Goal: Task Accomplishment & Management: Complete application form

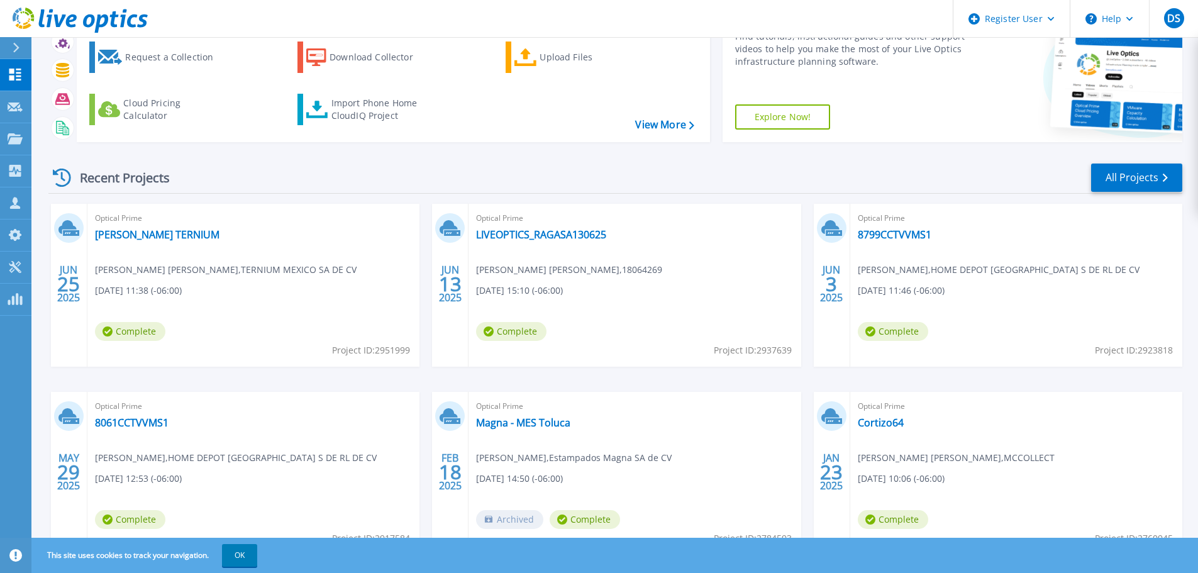
scroll to position [124, 0]
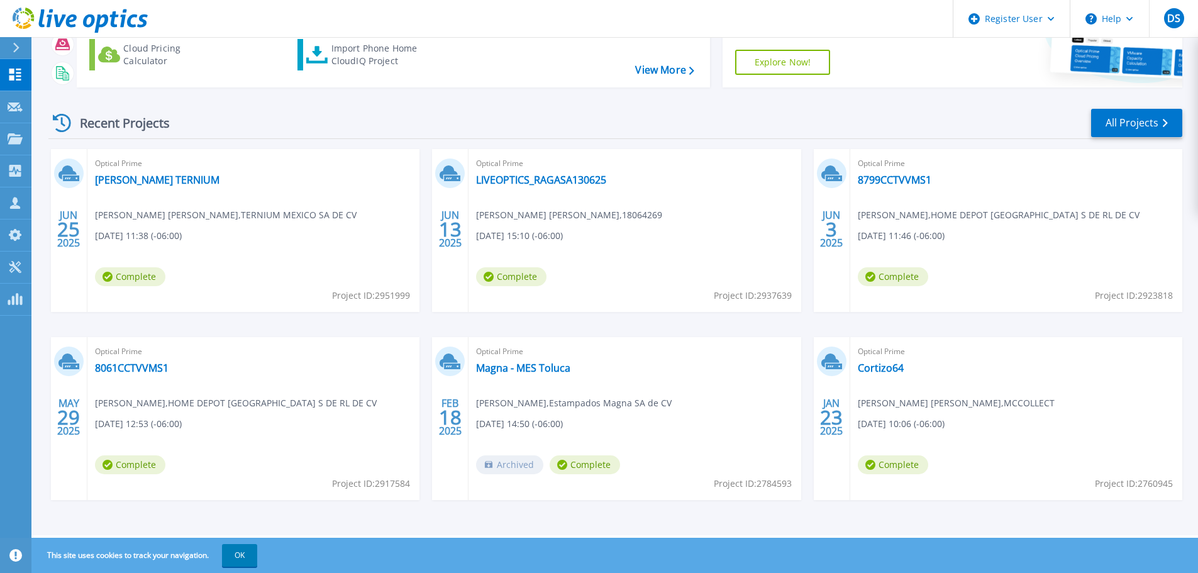
click at [238, 555] on button "OK" at bounding box center [239, 555] width 35 height 23
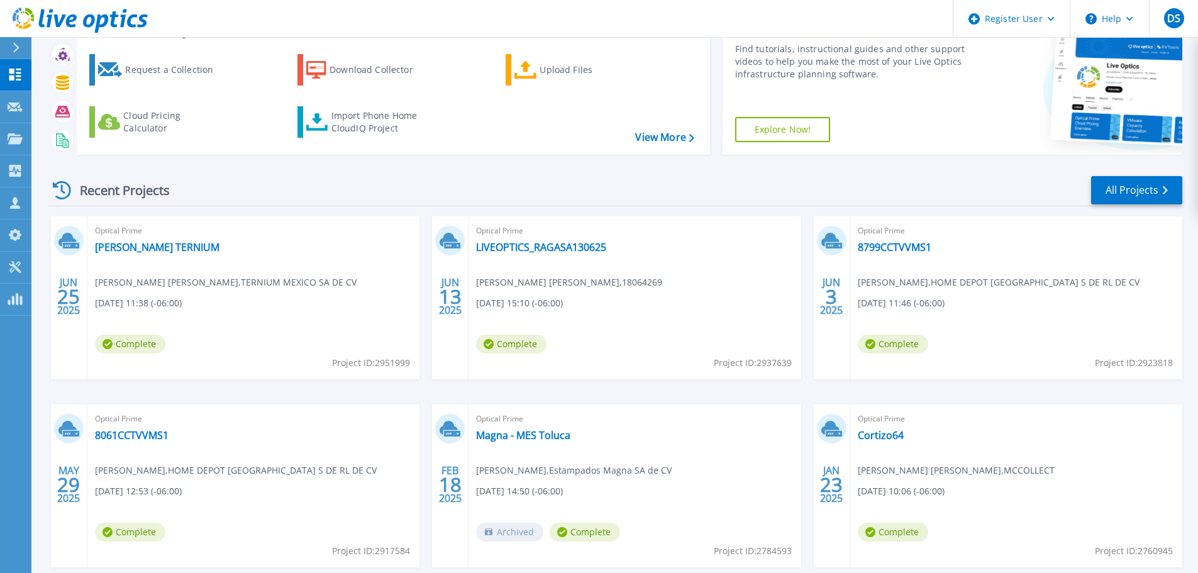
scroll to position [0, 0]
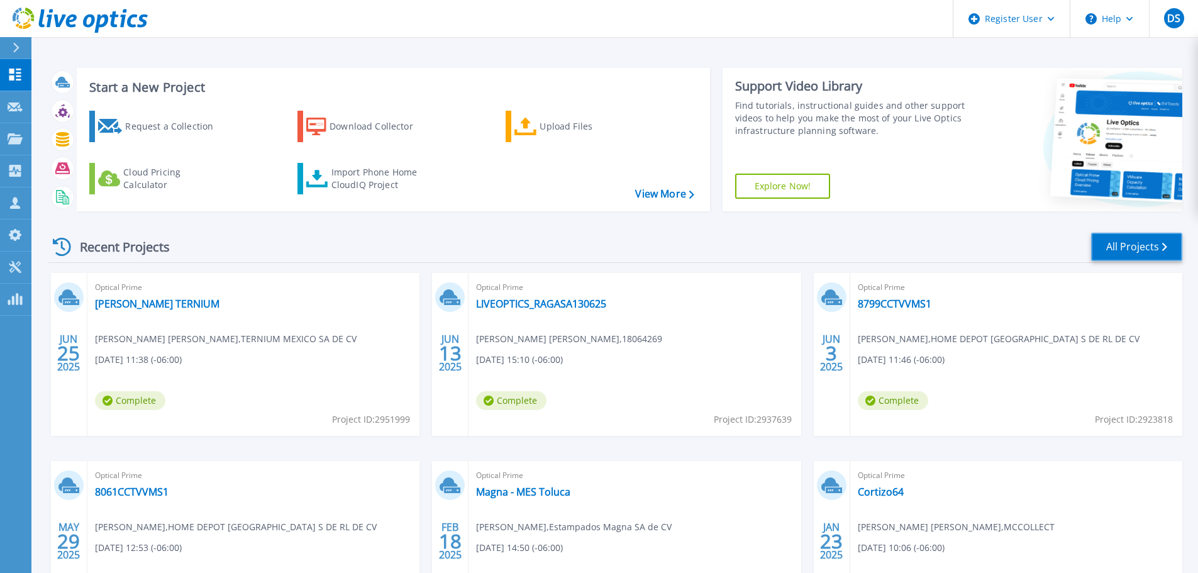
click at [1142, 246] on link "All Projects" at bounding box center [1136, 247] width 91 height 28
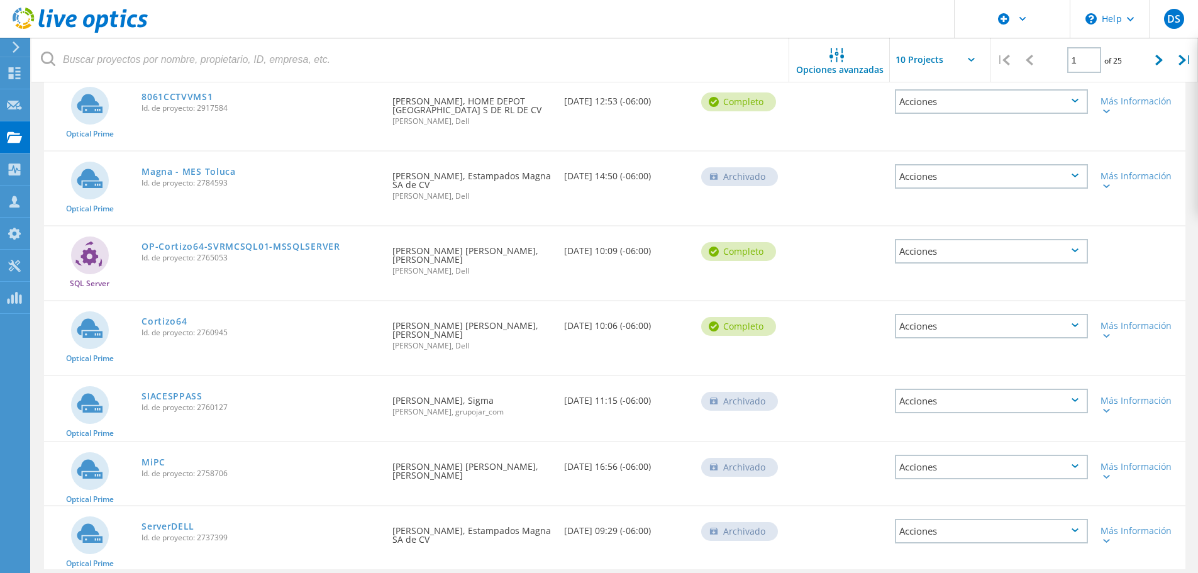
scroll to position [389, 0]
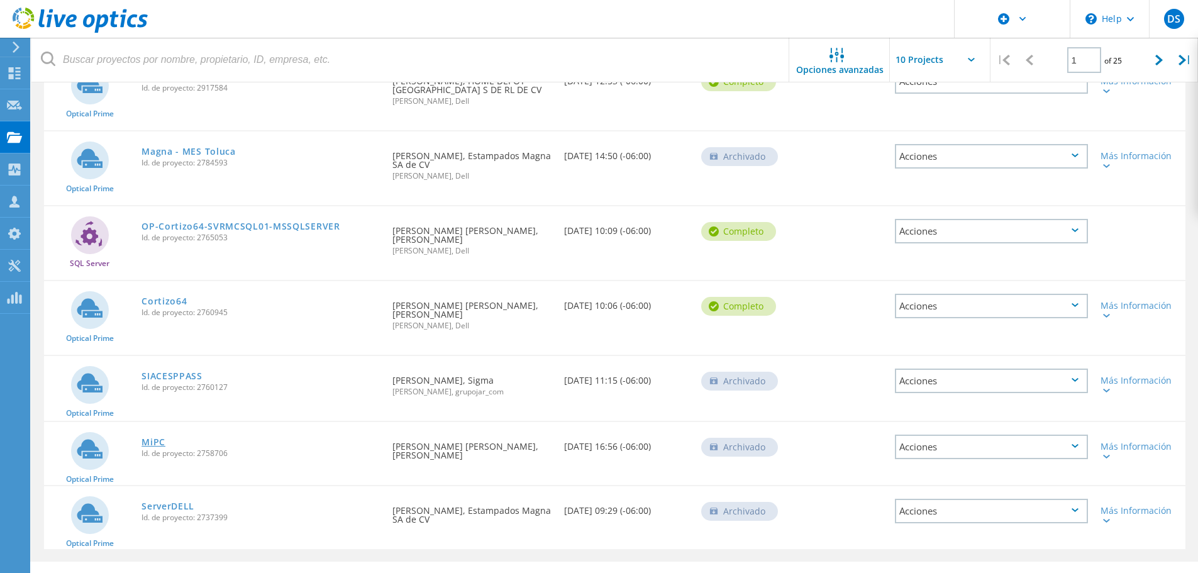
click at [158, 438] on link "MiPC" at bounding box center [153, 442] width 24 height 9
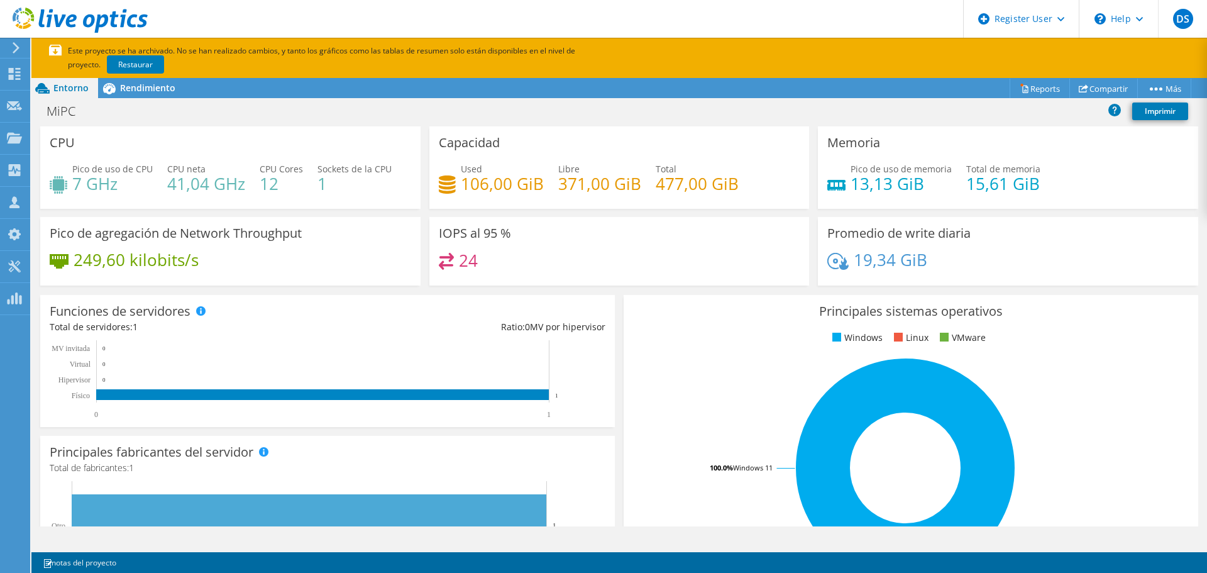
scroll to position [126, 0]
click at [113, 63] on link "Restaurar" at bounding box center [135, 64] width 57 height 18
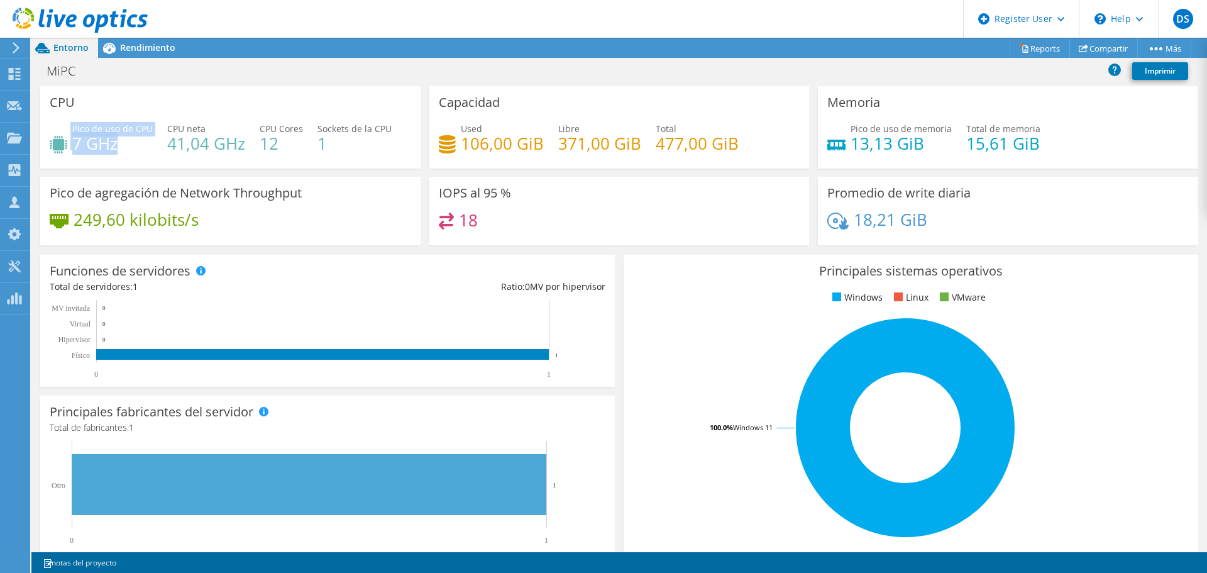
drag, startPoint x: 135, startPoint y: 143, endPoint x: 67, endPoint y: 144, distance: 68.5
click at [67, 144] on div "Pico de uso de CPU 7 GHz" at bounding box center [101, 136] width 103 height 28
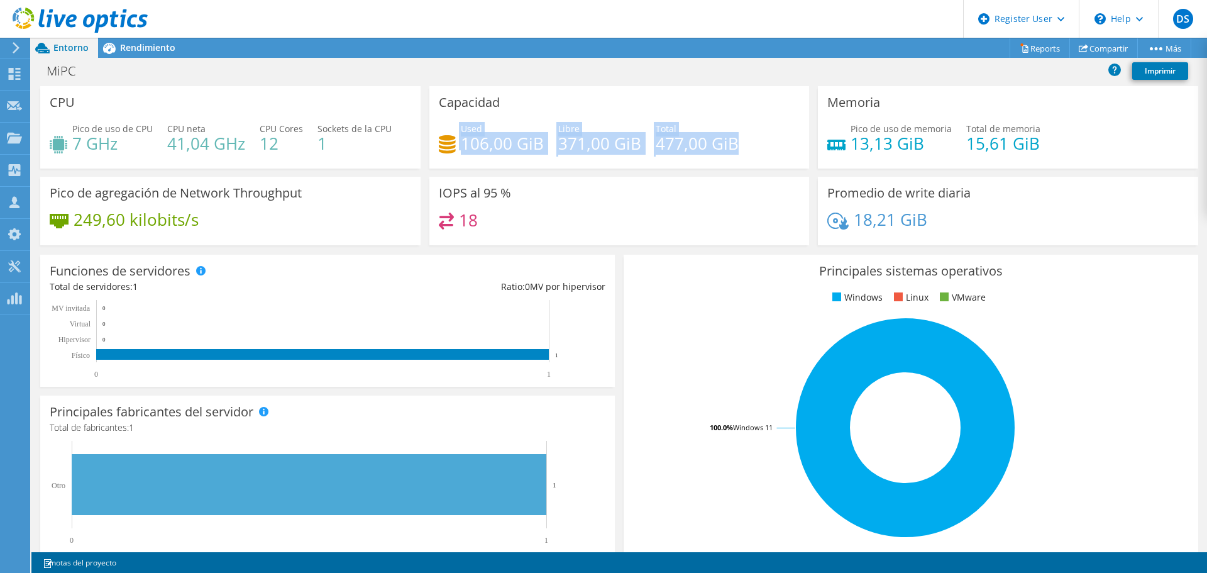
drag, startPoint x: 744, startPoint y: 141, endPoint x: 450, endPoint y: 146, distance: 294.9
click at [450, 146] on div "Used 106,00 GiB Libre 371,00 GiB Total 477,00 GiB" at bounding box center [620, 142] width 362 height 41
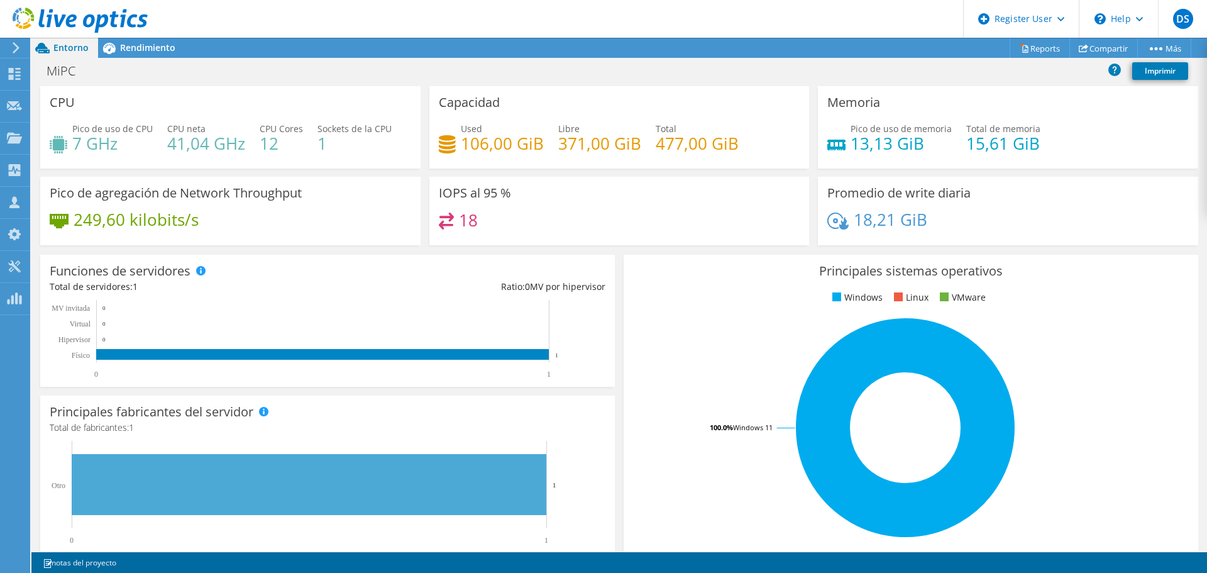
click at [750, 143] on div "Used 106,00 GiB Libre 371,00 GiB Total 477,00 GiB" at bounding box center [620, 142] width 362 height 41
drag, startPoint x: 1055, startPoint y: 143, endPoint x: 836, endPoint y: 144, distance: 219.4
click at [836, 144] on div "Pico de uso de memoria 13,13 GiB Total de memoria 15,61 GiB" at bounding box center [1008, 142] width 362 height 41
drag, startPoint x: 224, startPoint y: 222, endPoint x: 74, endPoint y: 221, distance: 150.9
click at [74, 221] on div "249,60 kilobits/s" at bounding box center [231, 226] width 362 height 26
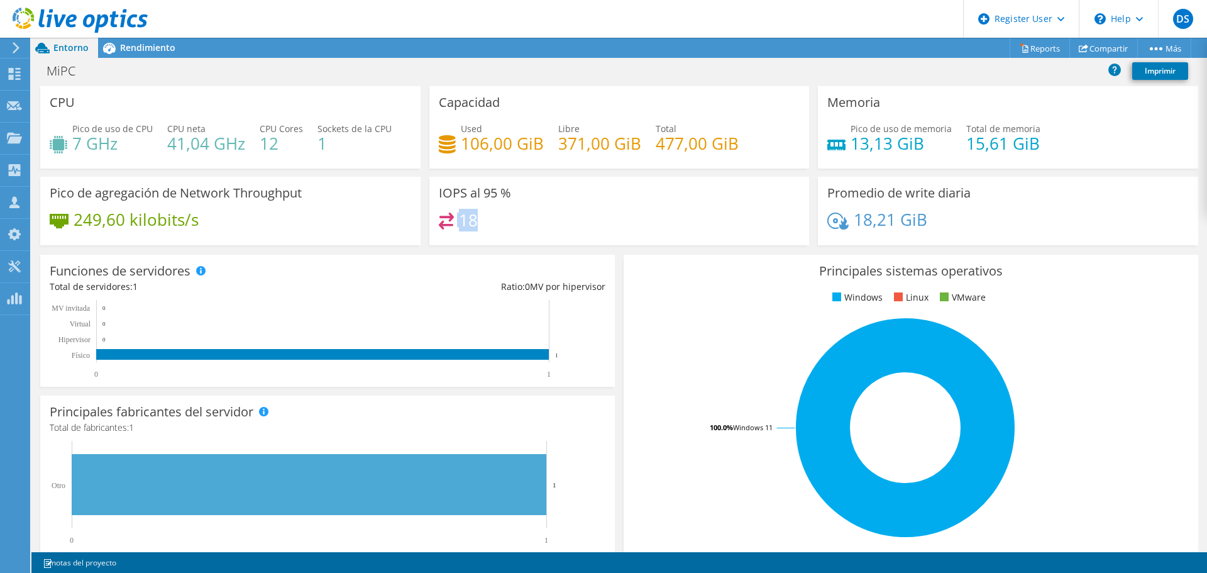
drag, startPoint x: 531, startPoint y: 221, endPoint x: 428, endPoint y: 218, distance: 103.8
click at [429, 218] on div "IOPS al 95 % 18" at bounding box center [619, 211] width 380 height 69
drag, startPoint x: 955, startPoint y: 219, endPoint x: 775, endPoint y: 218, distance: 179.2
click at [775, 218] on div "CPU Pico de uso de CPU 7 GHz CPU neta 41,04 GHz CPU Cores 12 Sockets de la CPU …" at bounding box center [619, 169] width 1167 height 167
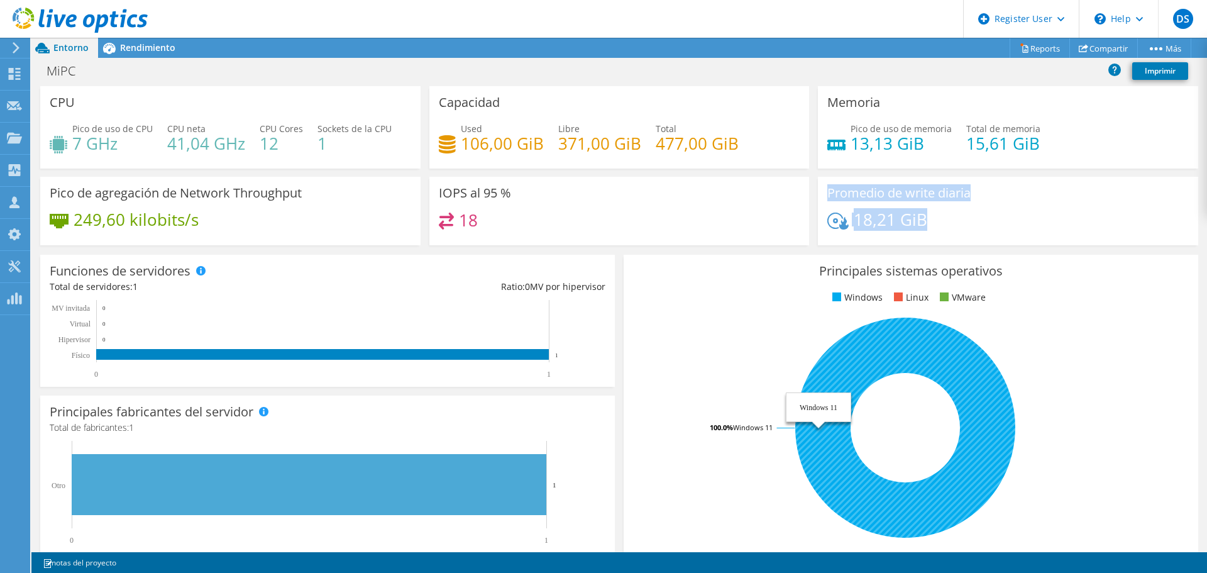
scroll to position [309, 0]
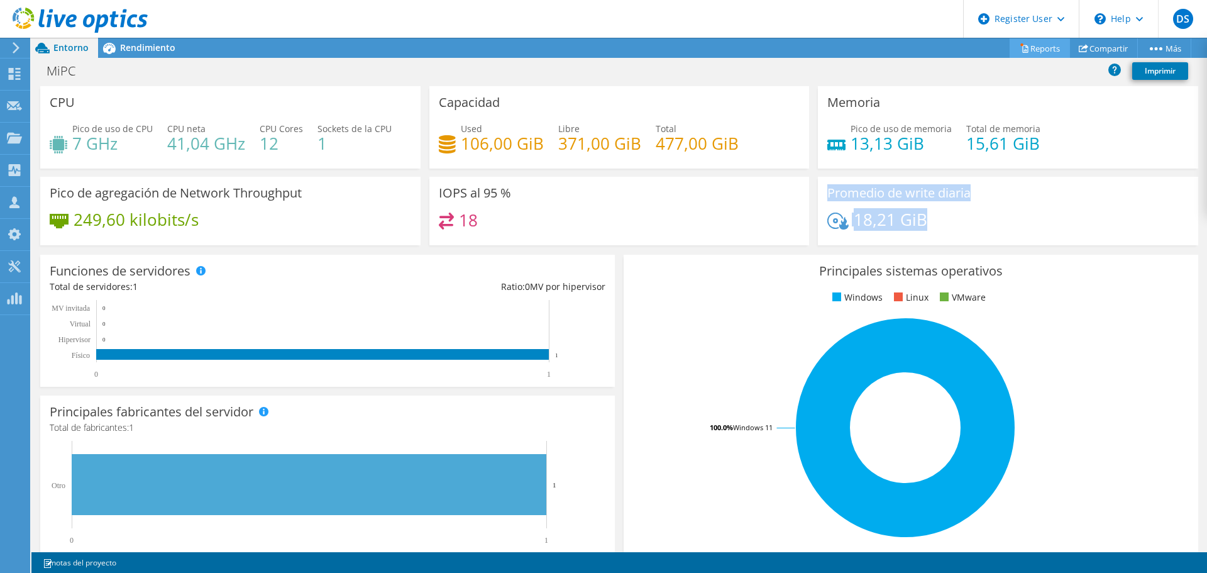
click at [1039, 43] on link "Reports" at bounding box center [1040, 47] width 60 height 19
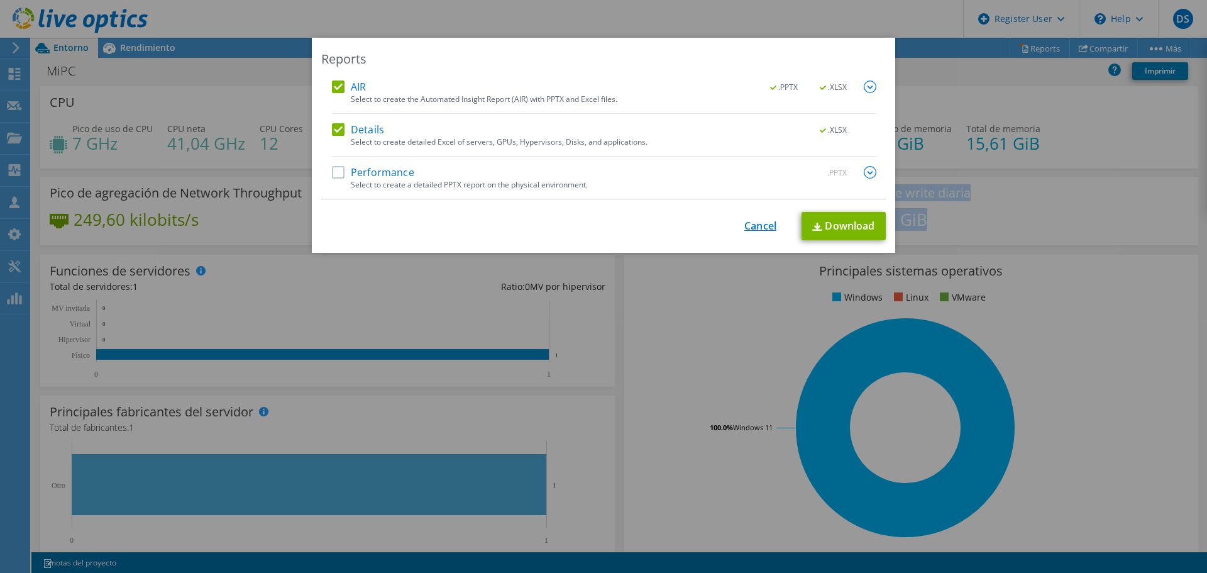
click at [765, 229] on link "Cancel" at bounding box center [760, 226] width 32 height 12
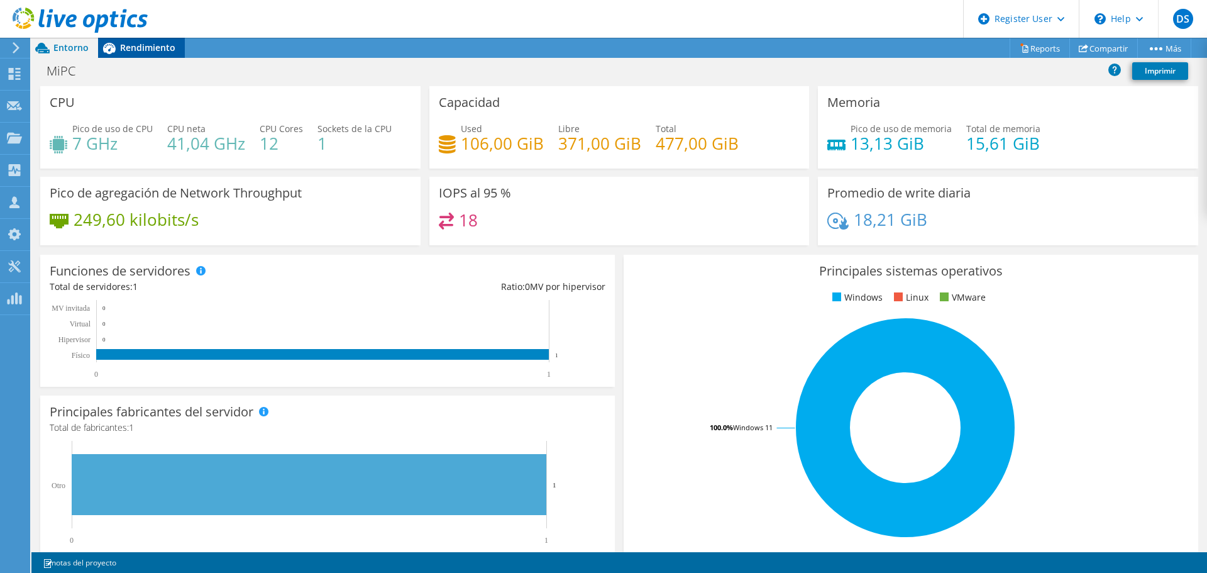
click at [152, 51] on span "Rendimiento" at bounding box center [147, 48] width 55 height 12
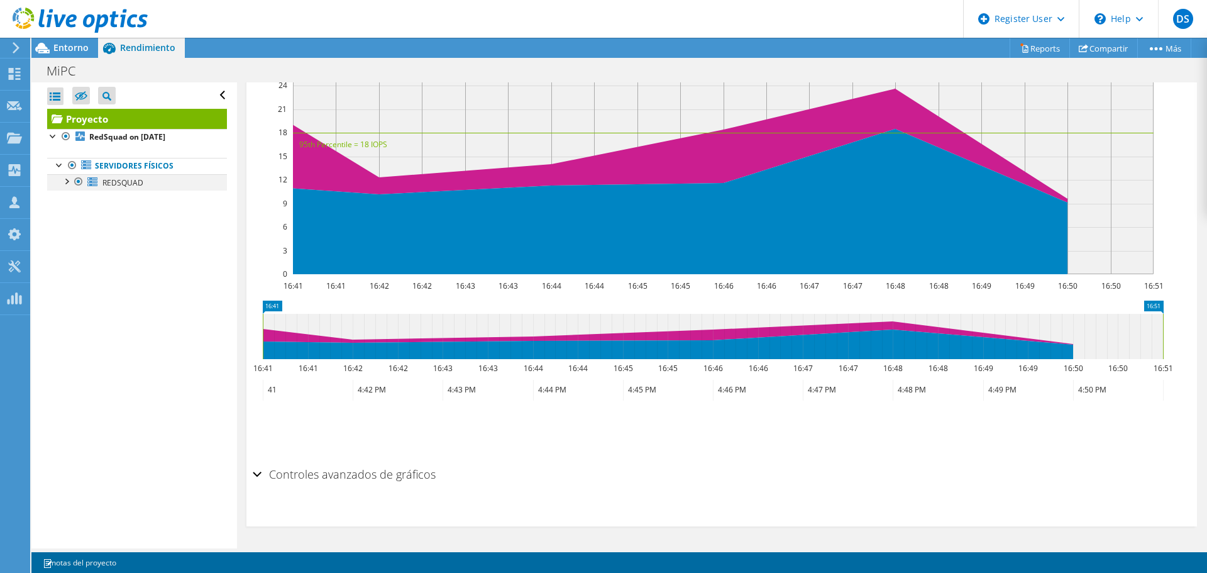
click at [66, 182] on div at bounding box center [66, 180] width 13 height 13
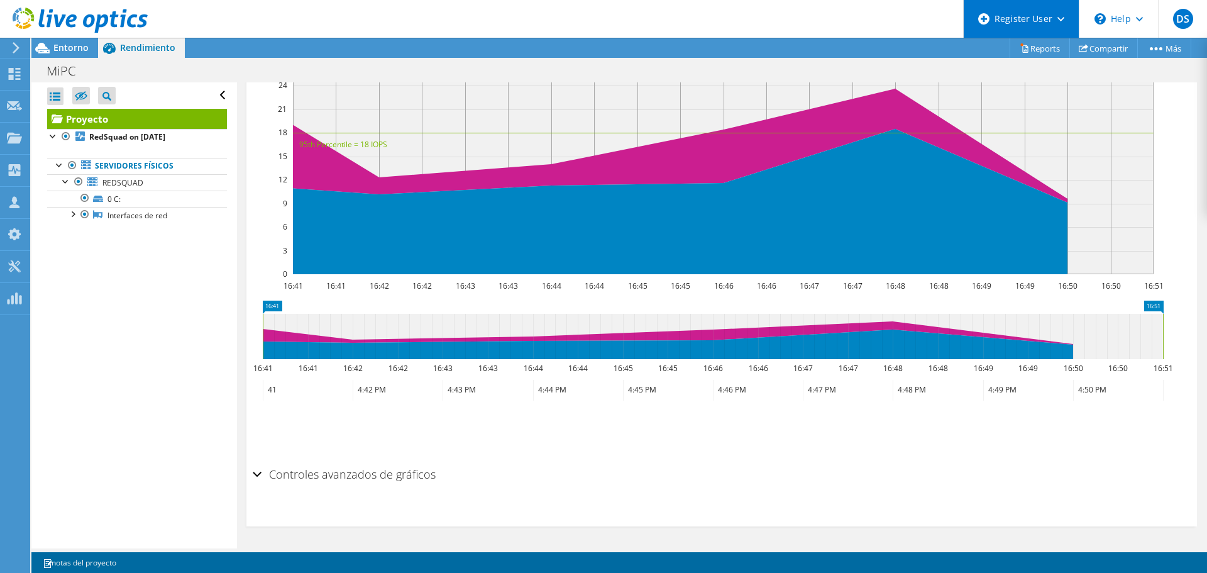
click at [1050, 22] on div "Register User" at bounding box center [1021, 19] width 116 height 38
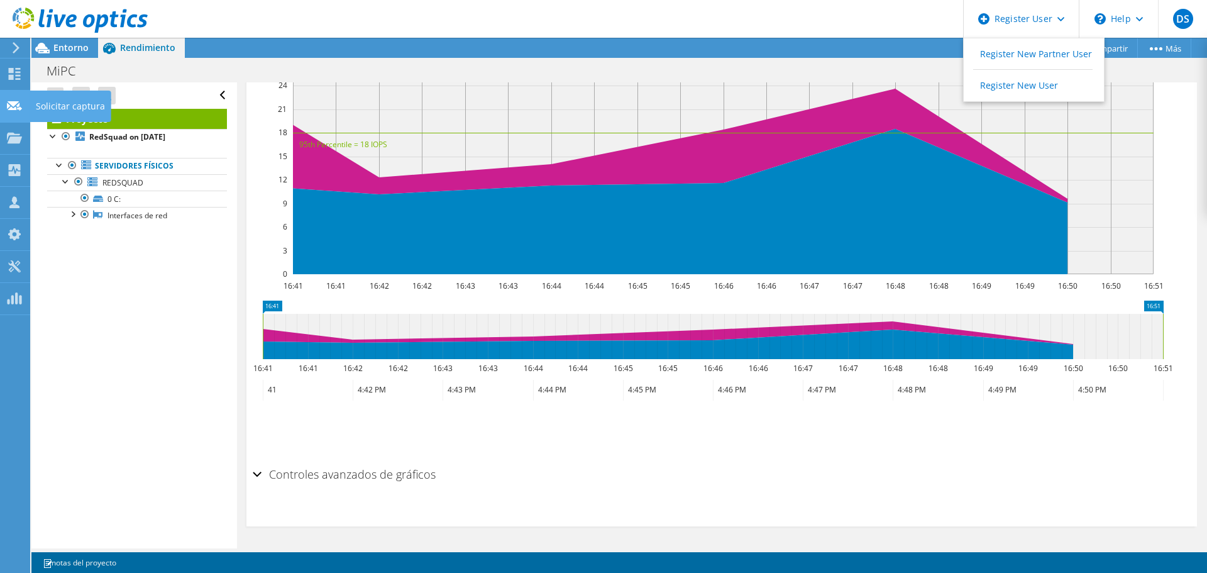
click at [14, 105] on use at bounding box center [14, 105] width 15 height 9
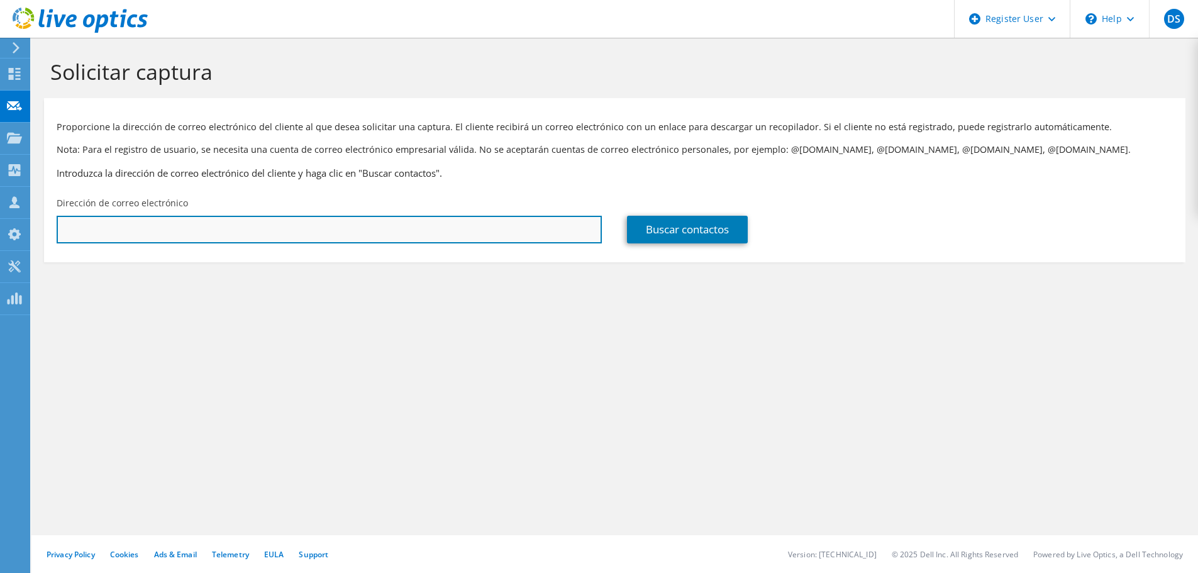
click at [228, 224] on input "text" at bounding box center [329, 230] width 545 height 28
click at [182, 233] on input "text" at bounding box center [329, 230] width 545 height 28
paste input "Raul.Villalobos@motherson.com"
type input "Raul.Villalobos@motherson.com"
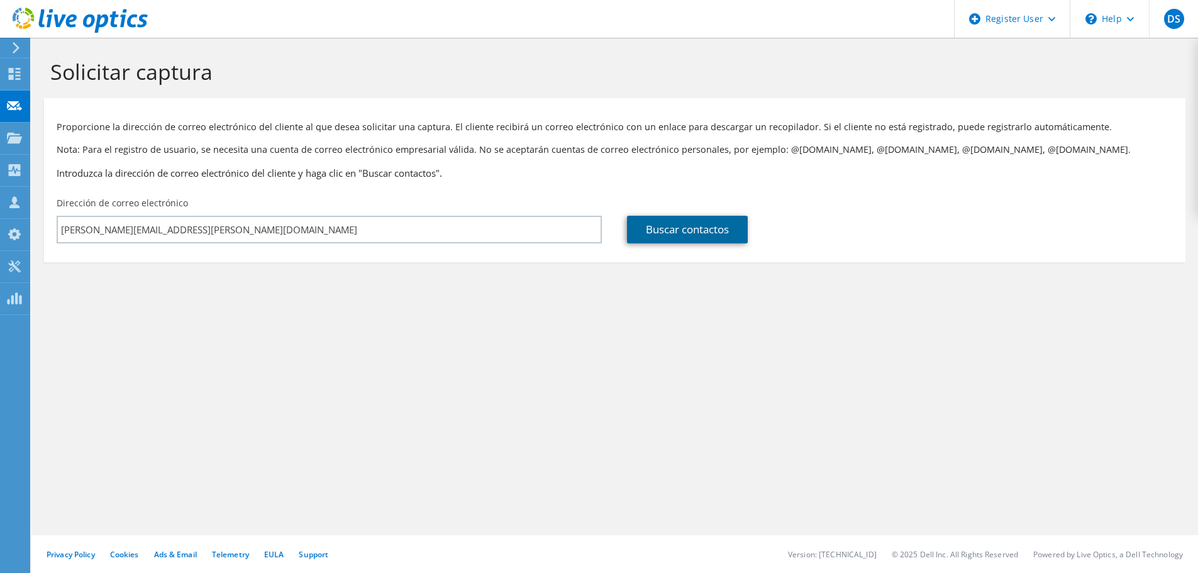
click at [701, 235] on link "Buscar contactos" at bounding box center [687, 230] width 121 height 28
type input "MOTHERSON TECHNO PRECISION MEXICO SA DE CV"
type input "Raul (MSSL)"
type input "Villalobos"
type input "[GEOGRAPHIC_DATA]"
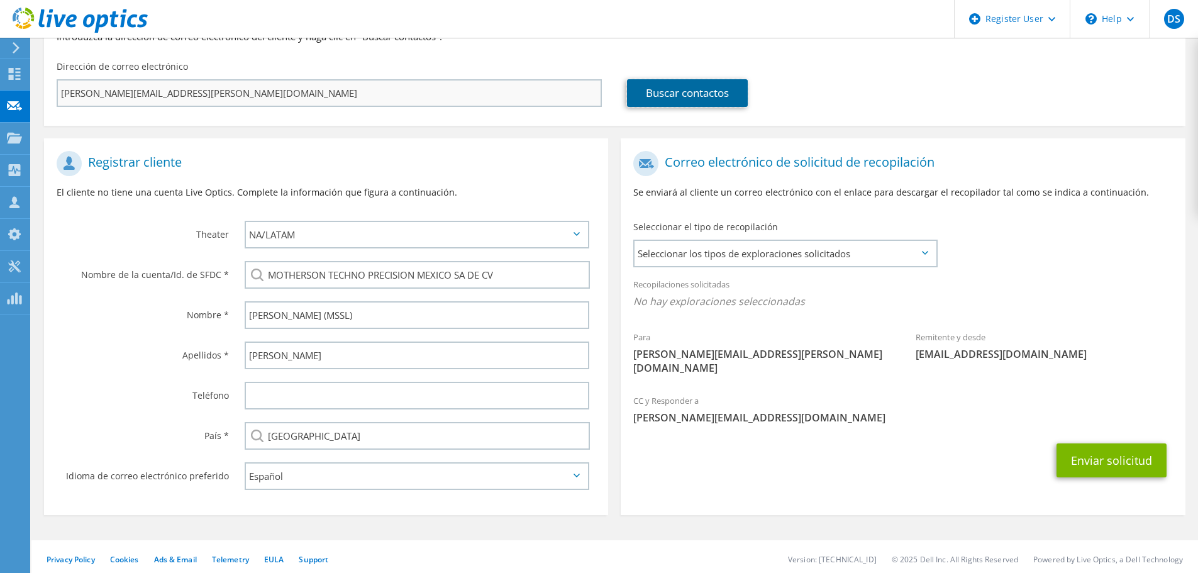
scroll to position [141, 0]
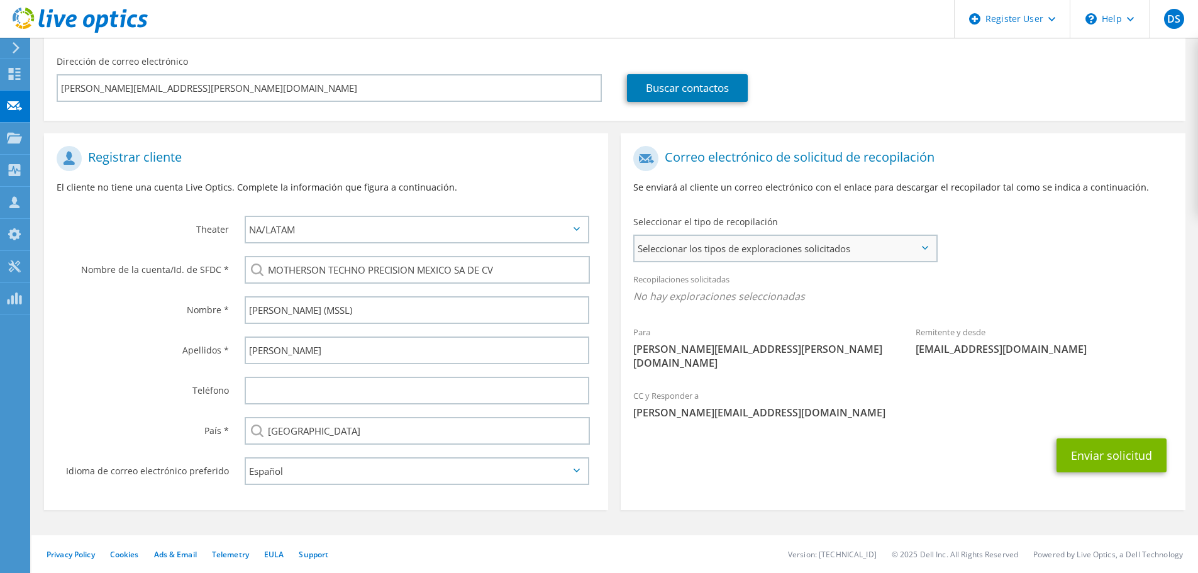
click at [921, 246] on span "Seleccionar los tipos de exploraciones solicitados" at bounding box center [784, 248] width 301 height 25
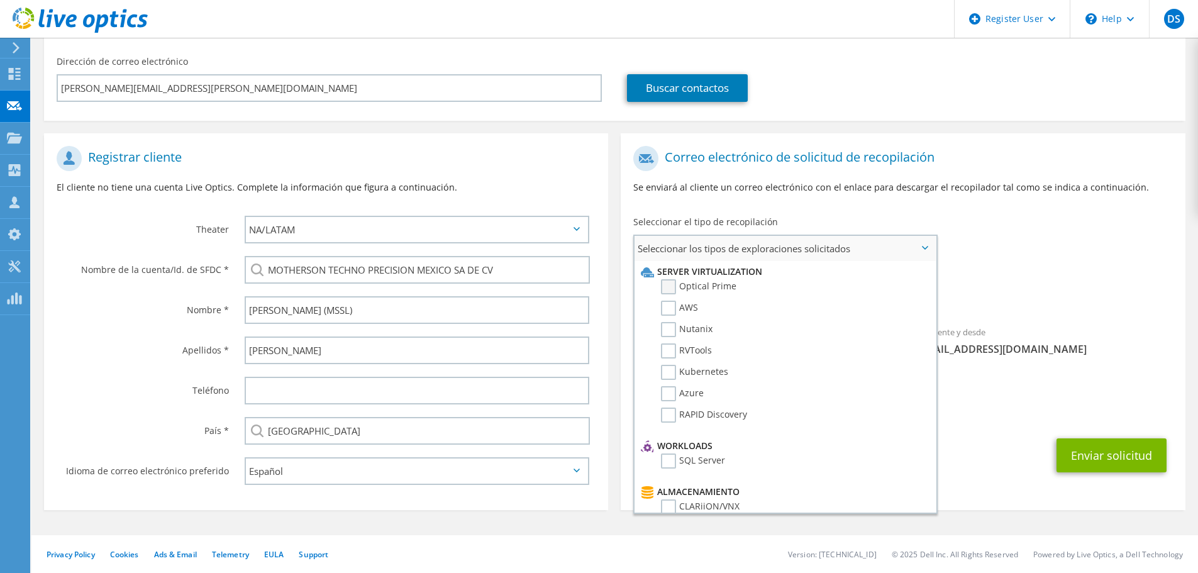
click at [668, 282] on label "Optical Prime" at bounding box center [698, 286] width 75 height 15
click at [0, 0] on input "Optical Prime" at bounding box center [0, 0] width 0 height 0
click at [660, 308] on li "AWS" at bounding box center [784, 311] width 292 height 21
click at [668, 309] on label "AWS" at bounding box center [679, 308] width 37 height 15
click at [0, 0] on input "AWS" at bounding box center [0, 0] width 0 height 0
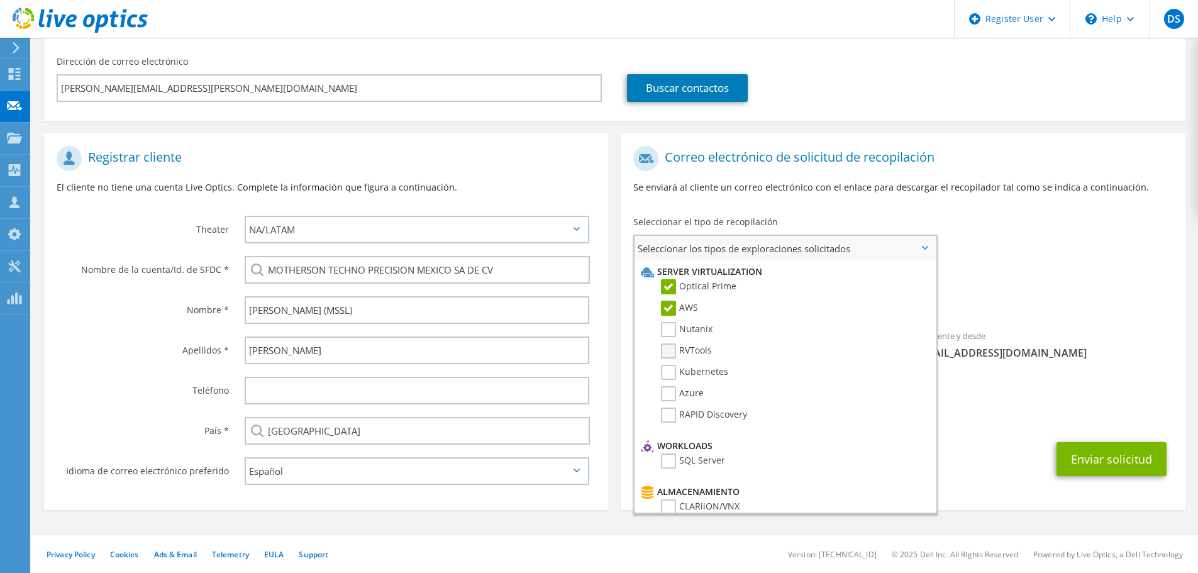
click at [672, 350] on label "RVTools" at bounding box center [686, 350] width 51 height 15
click at [0, 0] on input "RVTools" at bounding box center [0, 0] width 0 height 0
click at [675, 397] on label "Azure" at bounding box center [682, 393] width 43 height 15
click at [0, 0] on input "Azure" at bounding box center [0, 0] width 0 height 0
click at [670, 414] on label "RAPID Discovery" at bounding box center [704, 414] width 86 height 15
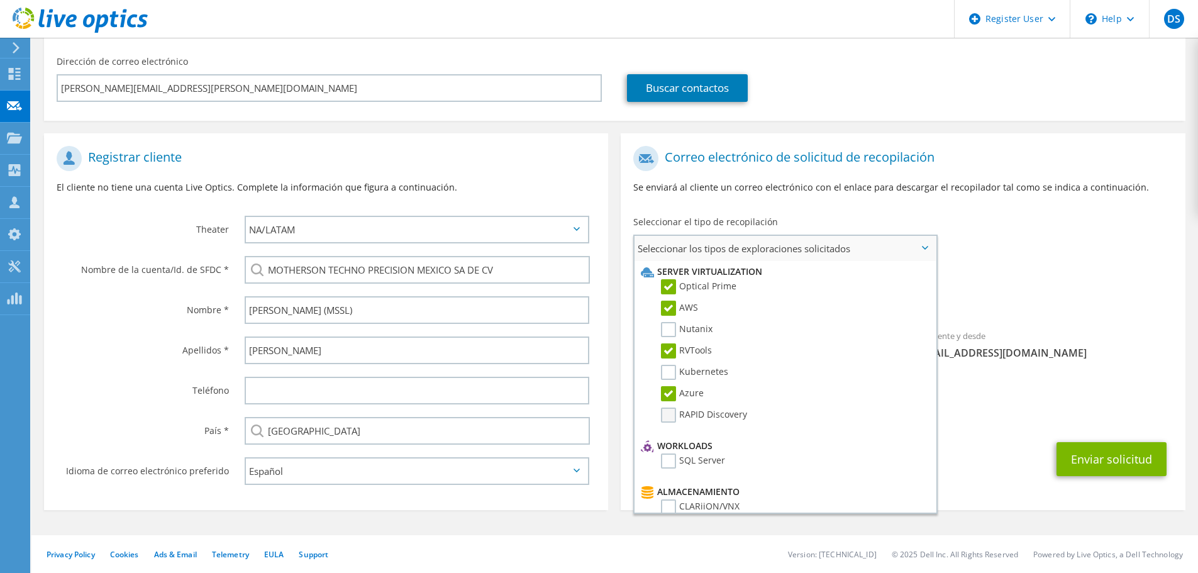
click at [0, 0] on input "RAPID Discovery" at bounding box center [0, 0] width 0 height 0
click at [672, 331] on label "Nutanix" at bounding box center [687, 329] width 52 height 15
click at [0, 0] on input "Nutanix" at bounding box center [0, 0] width 0 height 0
click at [670, 372] on label "Kubernetes" at bounding box center [694, 372] width 67 height 15
click at [0, 0] on input "Kubernetes" at bounding box center [0, 0] width 0 height 0
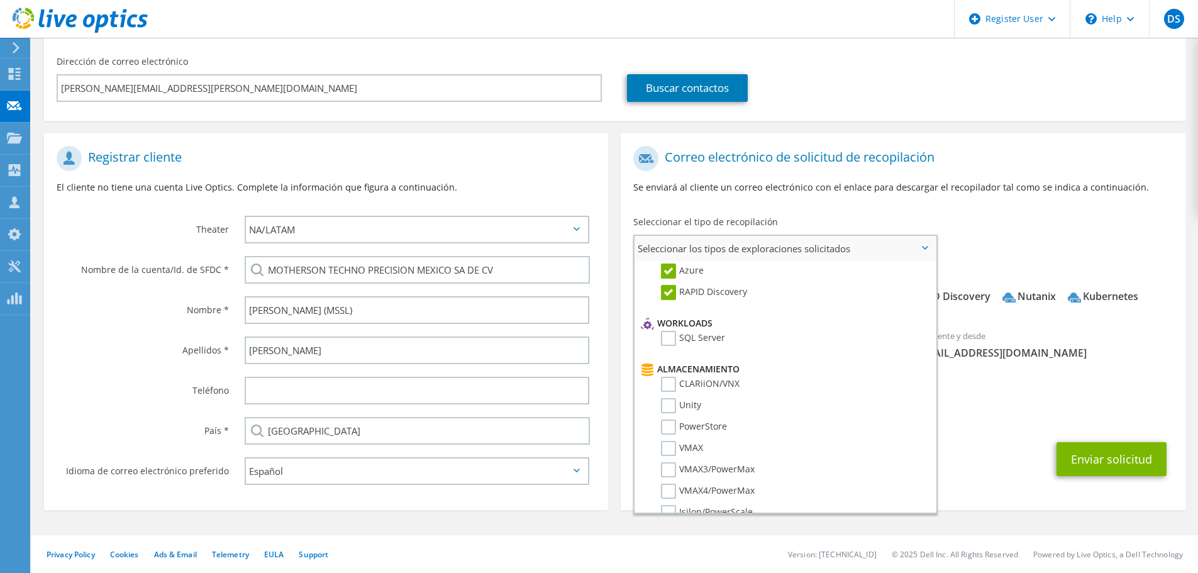
scroll to position [63, 0]
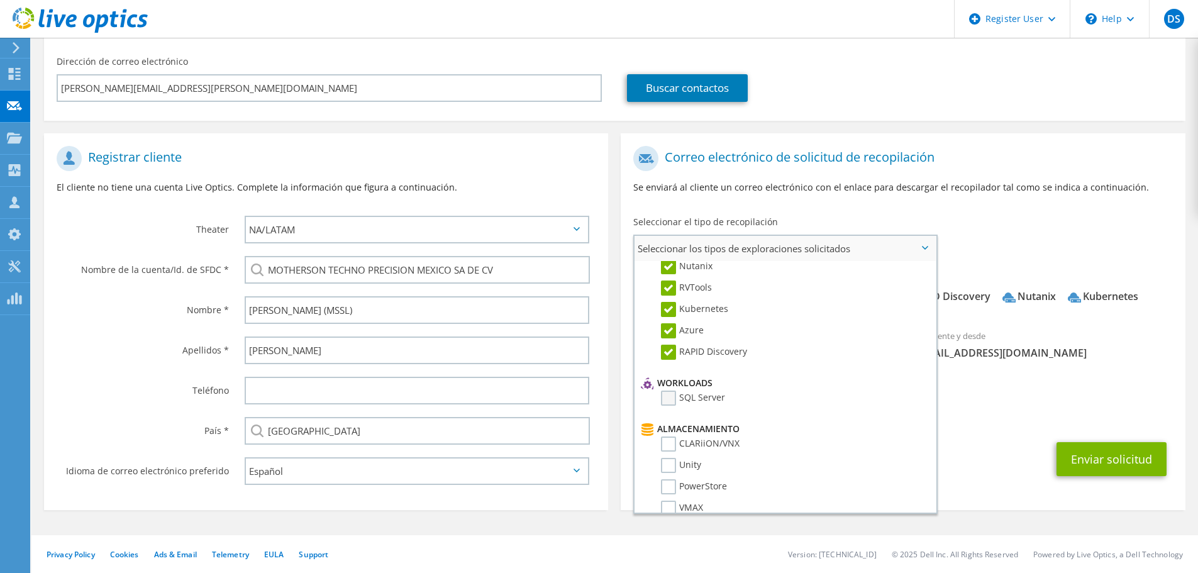
click at [672, 398] on label "SQL Server" at bounding box center [693, 397] width 64 height 15
click at [0, 0] on input "SQL Server" at bounding box center [0, 0] width 0 height 0
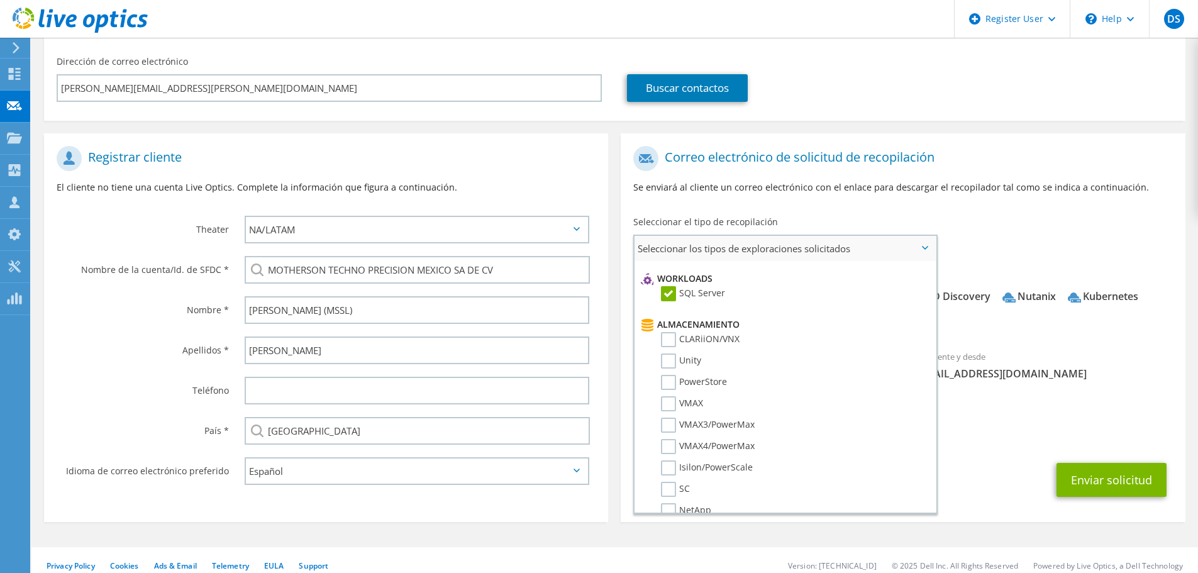
scroll to position [189, 0]
click at [674, 364] on label "PowerStore" at bounding box center [694, 360] width 66 height 15
click at [0, 0] on input "PowerStore" at bounding box center [0, 0] width 0 height 0
click at [669, 339] on label "Unity" at bounding box center [681, 339] width 40 height 15
click at [0, 0] on input "Unity" at bounding box center [0, 0] width 0 height 0
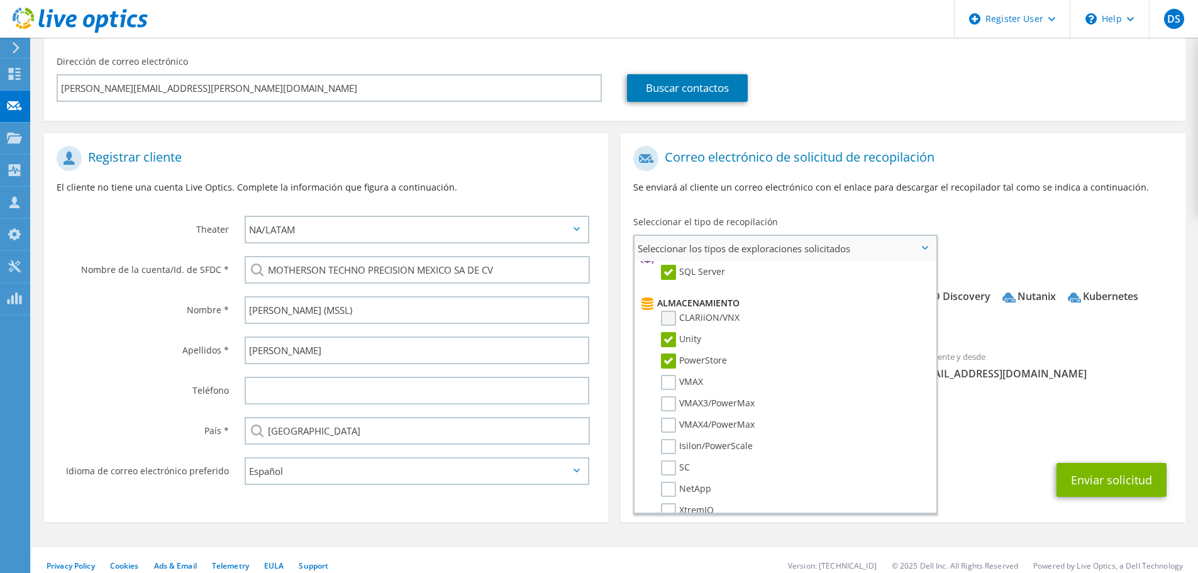
click at [673, 314] on label "CLARiiON/VNX" at bounding box center [700, 318] width 79 height 15
click at [0, 0] on input "CLARiiON/VNX" at bounding box center [0, 0] width 0 height 0
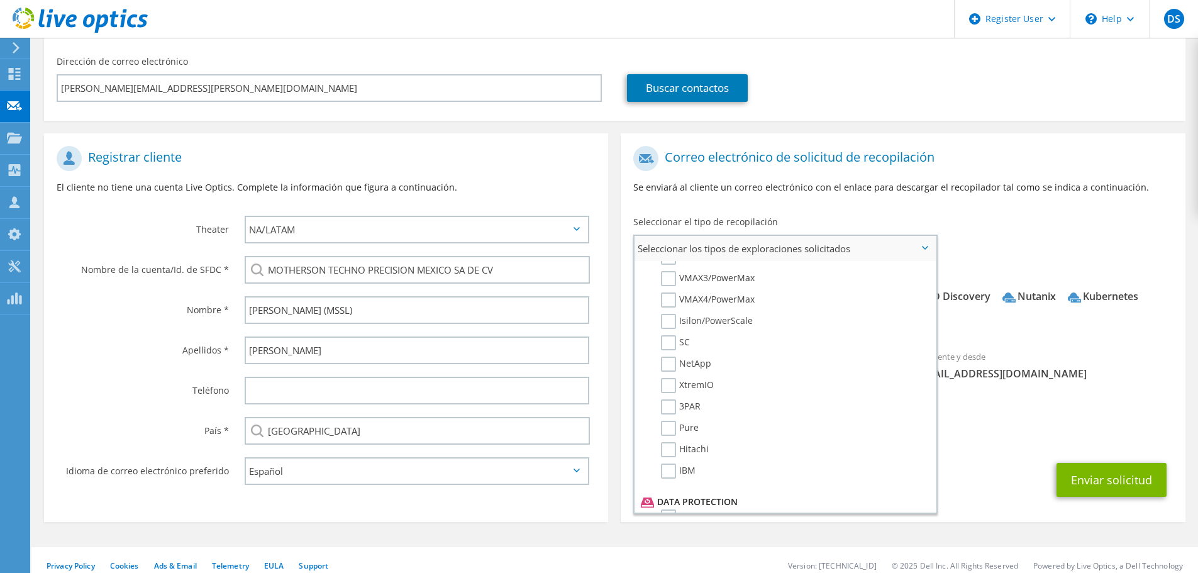
scroll to position [314, 0]
click at [670, 343] on label "SC" at bounding box center [675, 342] width 29 height 15
click at [0, 0] on input "SC" at bounding box center [0, 0] width 0 height 0
click at [670, 365] on label "NetApp" at bounding box center [686, 363] width 50 height 15
click at [0, 0] on input "NetApp" at bounding box center [0, 0] width 0 height 0
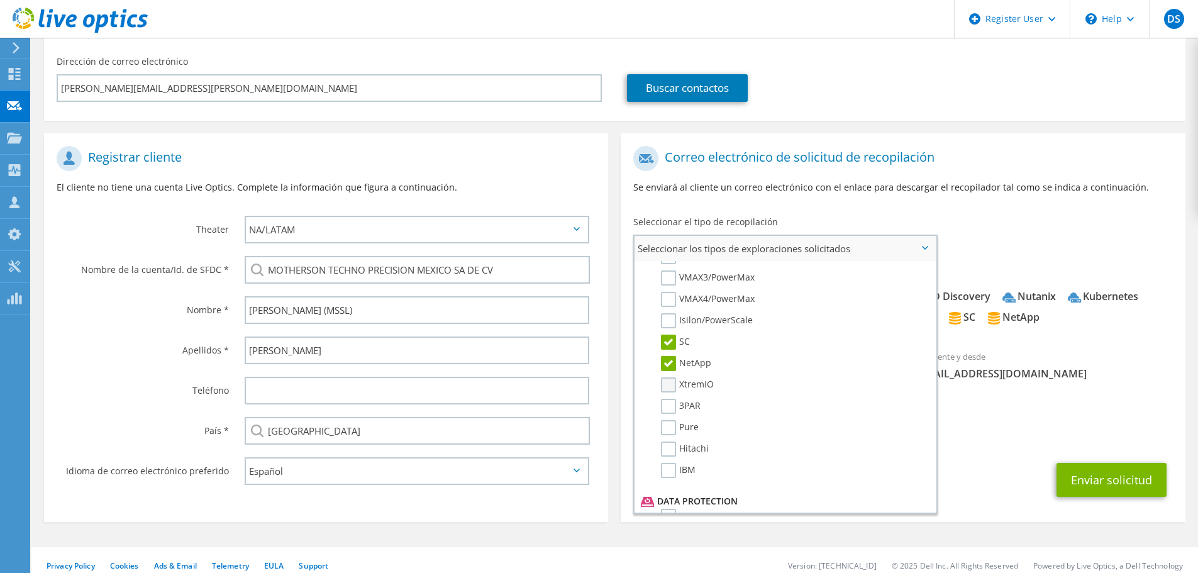
click at [670, 384] on label "XtremIO" at bounding box center [687, 384] width 53 height 15
click at [0, 0] on input "XtremIO" at bounding box center [0, 0] width 0 height 0
click at [670, 404] on label "3PAR" at bounding box center [681, 406] width 40 height 15
click at [0, 0] on input "3PAR" at bounding box center [0, 0] width 0 height 0
click at [670, 426] on label "Pure" at bounding box center [680, 427] width 38 height 15
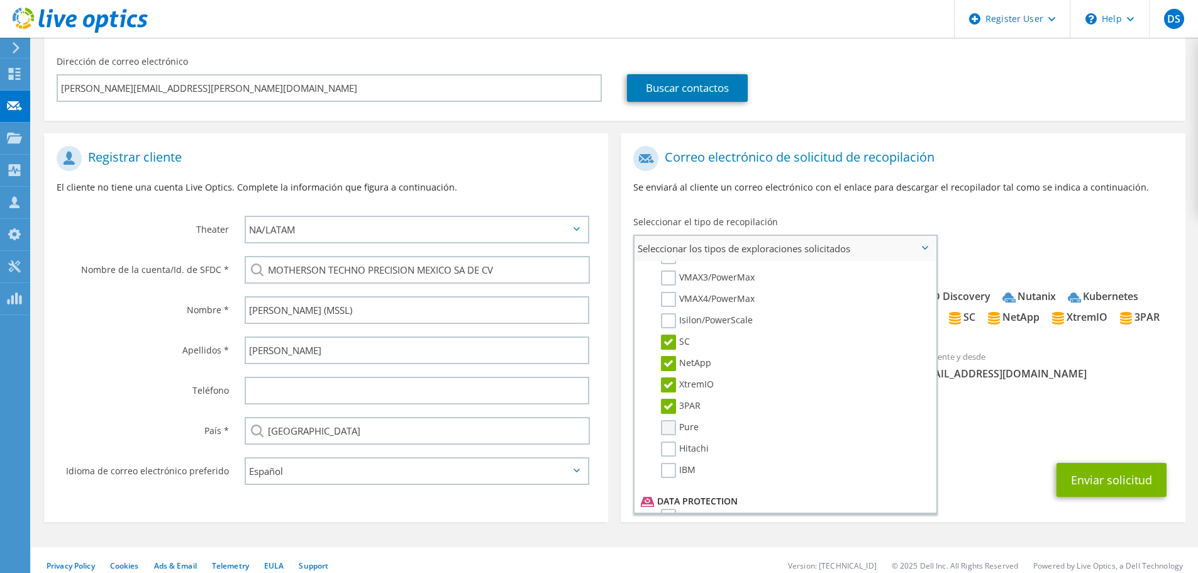
click at [0, 0] on input "Pure" at bounding box center [0, 0] width 0 height 0
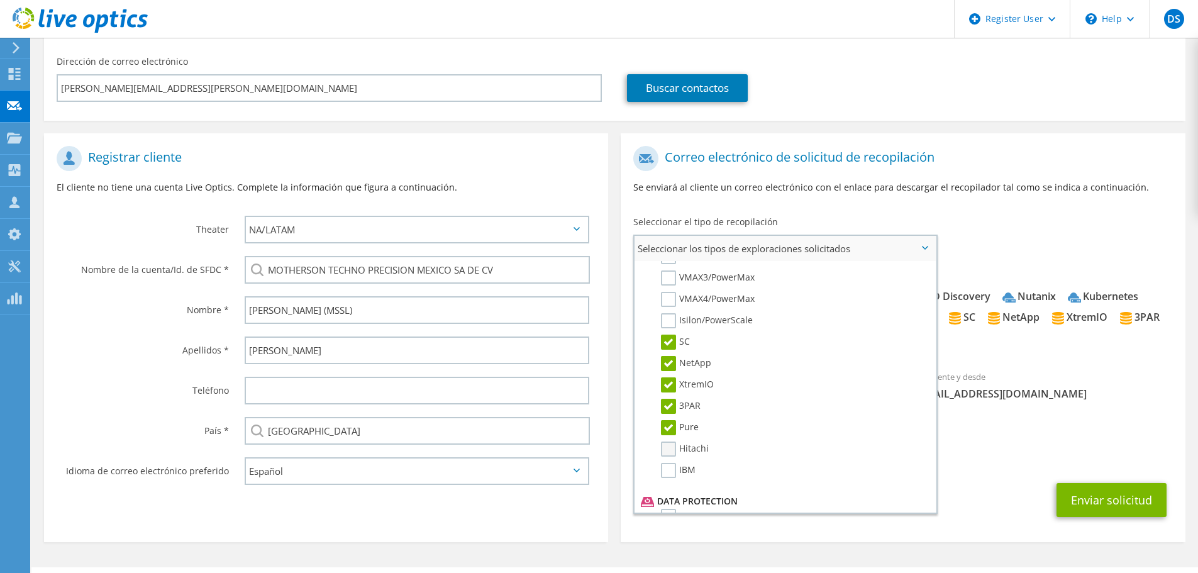
click at [671, 448] on label "Hitachi" at bounding box center [685, 448] width 48 height 15
click at [0, 0] on input "Hitachi" at bounding box center [0, 0] width 0 height 0
click at [671, 470] on label "IBM" at bounding box center [678, 470] width 35 height 15
click at [0, 0] on input "IBM" at bounding box center [0, 0] width 0 height 0
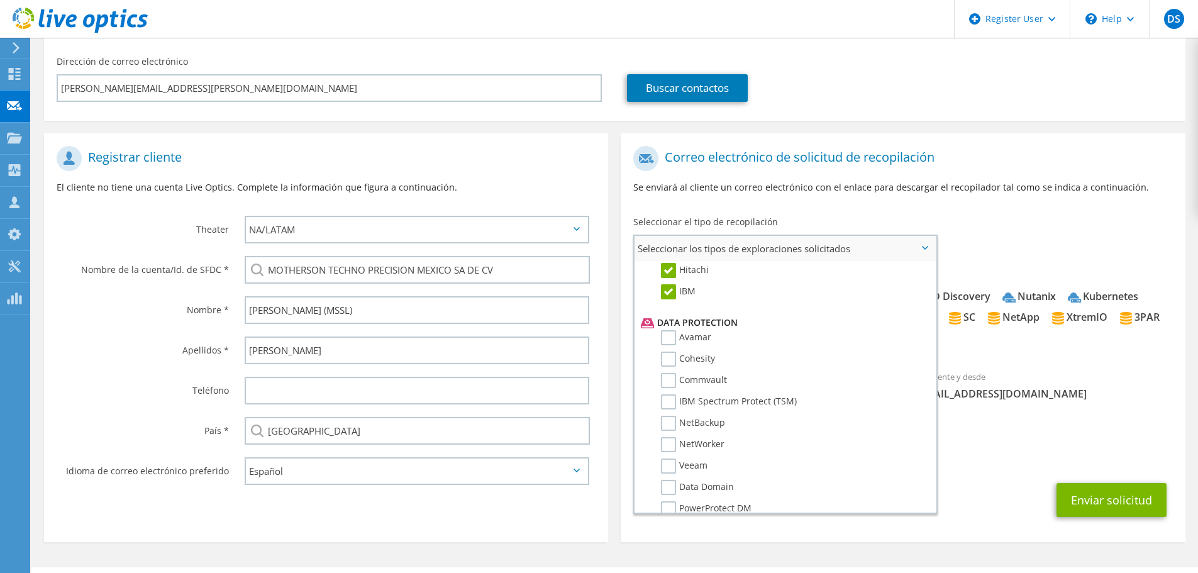
scroll to position [492, 0]
drag, startPoint x: 668, startPoint y: 463, endPoint x: 699, endPoint y: 462, distance: 30.8
click at [668, 463] on label "Veeam" at bounding box center [684, 466] width 47 height 15
click at [0, 0] on input "Veeam" at bounding box center [0, 0] width 0 height 0
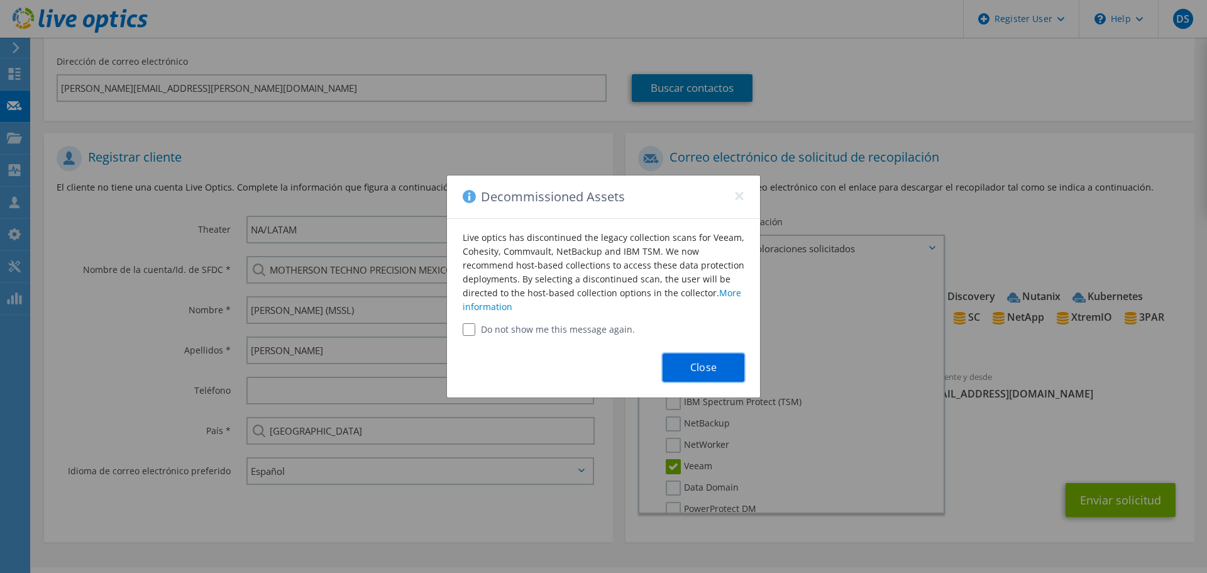
click at [716, 370] on button "Close" at bounding box center [704, 367] width 82 height 28
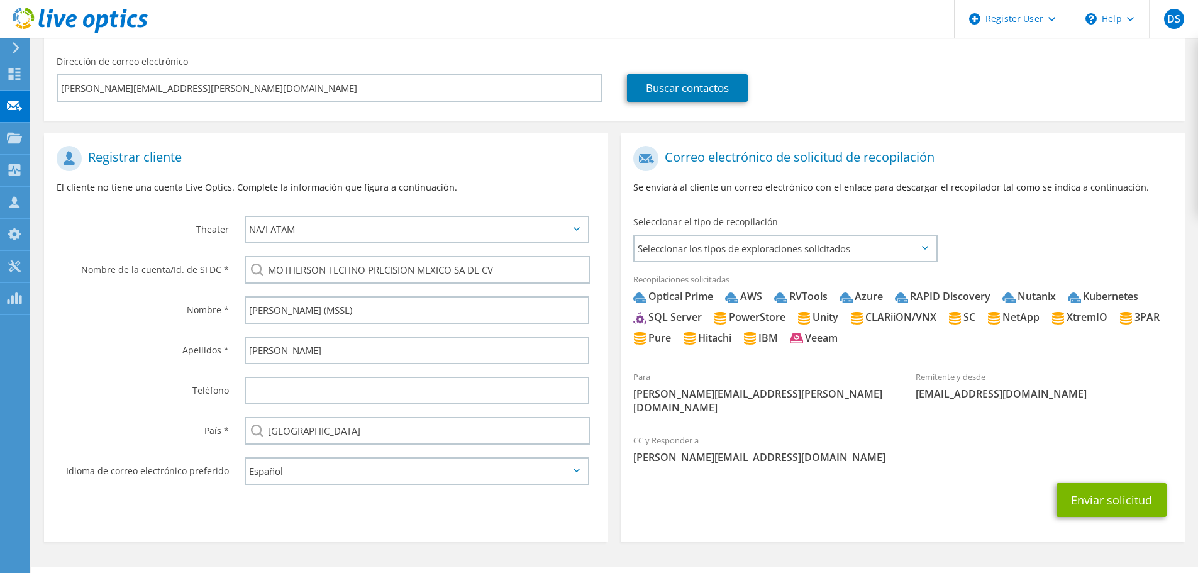
click at [924, 250] on icon at bounding box center [925, 248] width 6 height 4
click at [903, 243] on span "Seleccionar los tipos de exploraciones solicitados" at bounding box center [784, 248] width 301 height 25
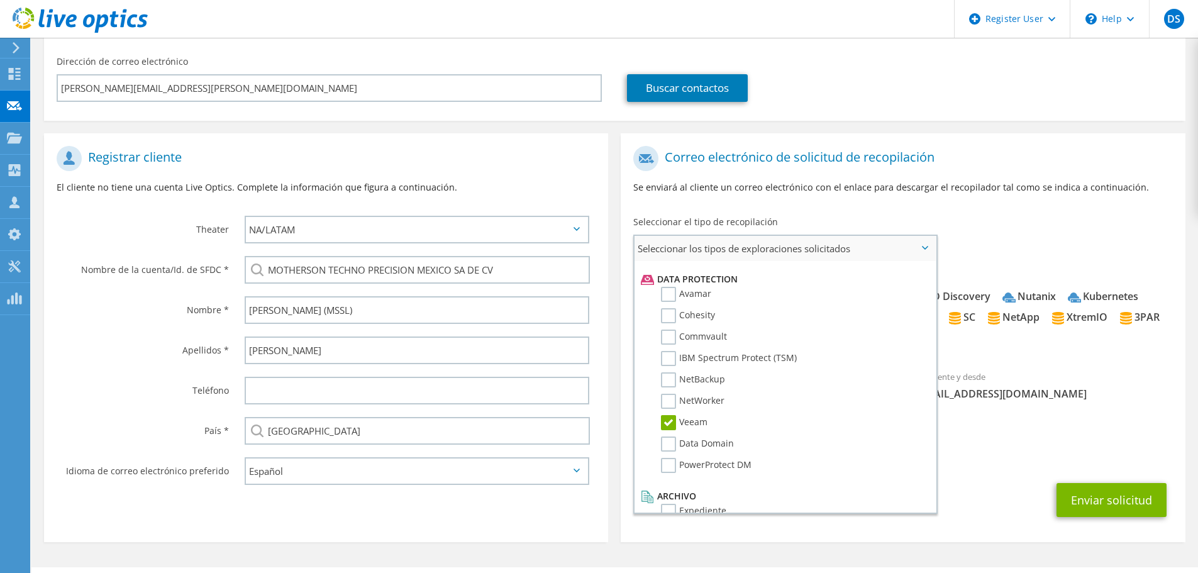
scroll to position [555, 0]
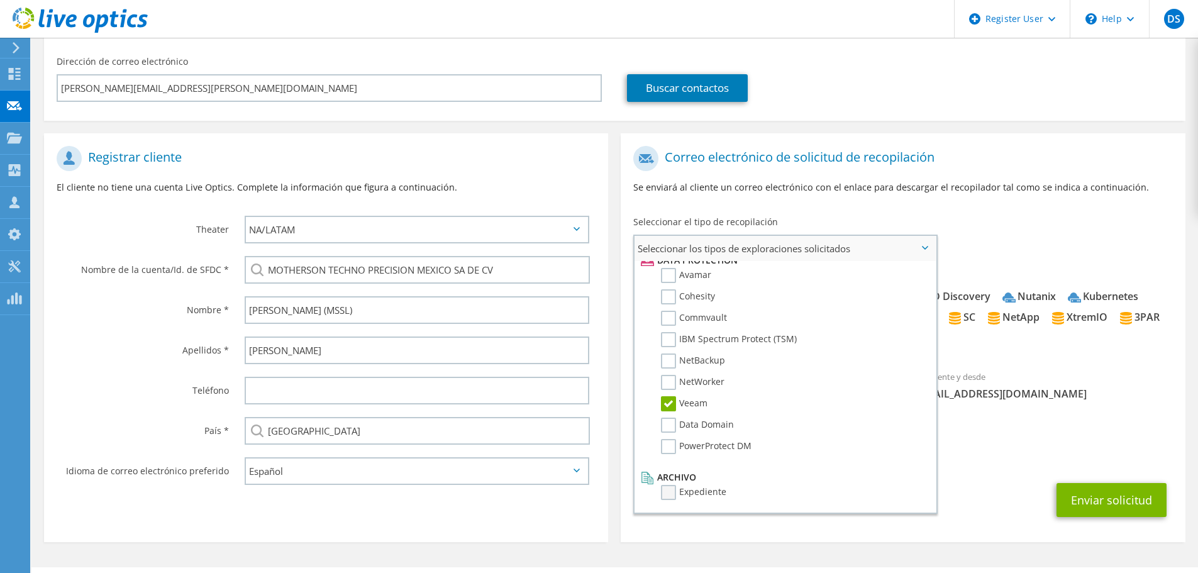
click at [671, 492] on label "Expediente" at bounding box center [693, 492] width 65 height 15
click at [0, 0] on input "Expediente" at bounding box center [0, 0] width 0 height 0
click at [999, 460] on div "CC y Responder a David.SolisBadillo@Dell.com" at bounding box center [903, 452] width 564 height 50
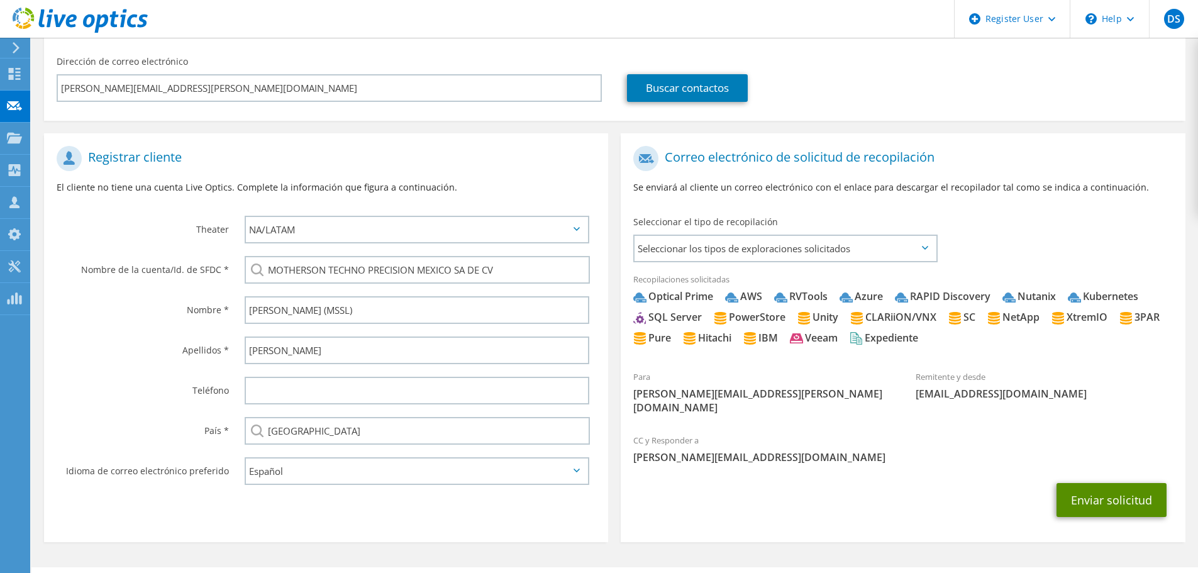
click at [1122, 489] on button "Enviar solicitud" at bounding box center [1111, 500] width 110 height 34
